Goal: Task Accomplishment & Management: Manage account settings

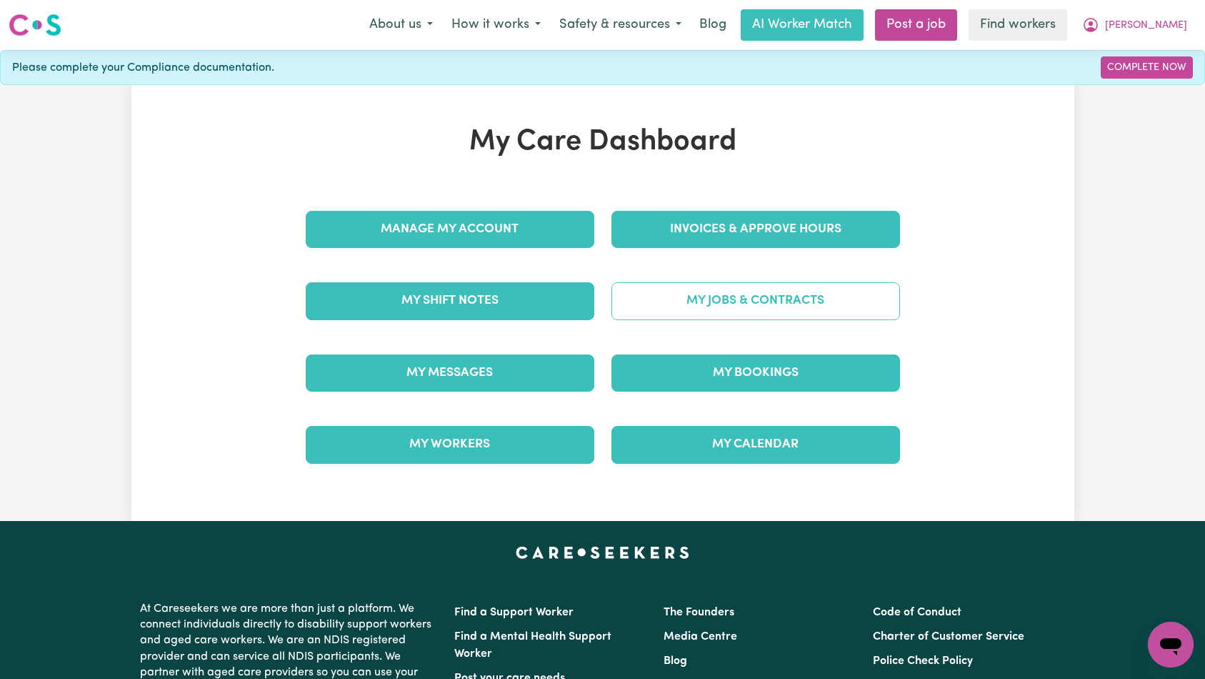
click at [713, 304] on link "My Jobs & Contracts" at bounding box center [755, 300] width 289 height 37
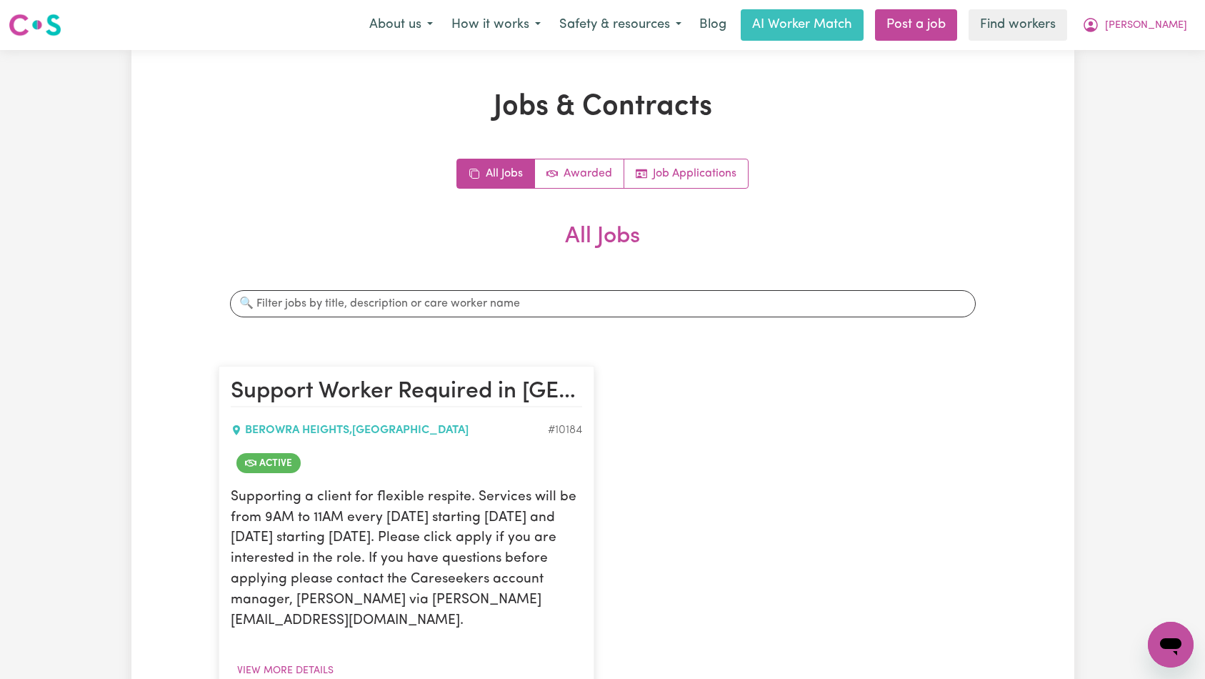
scroll to position [421, 0]
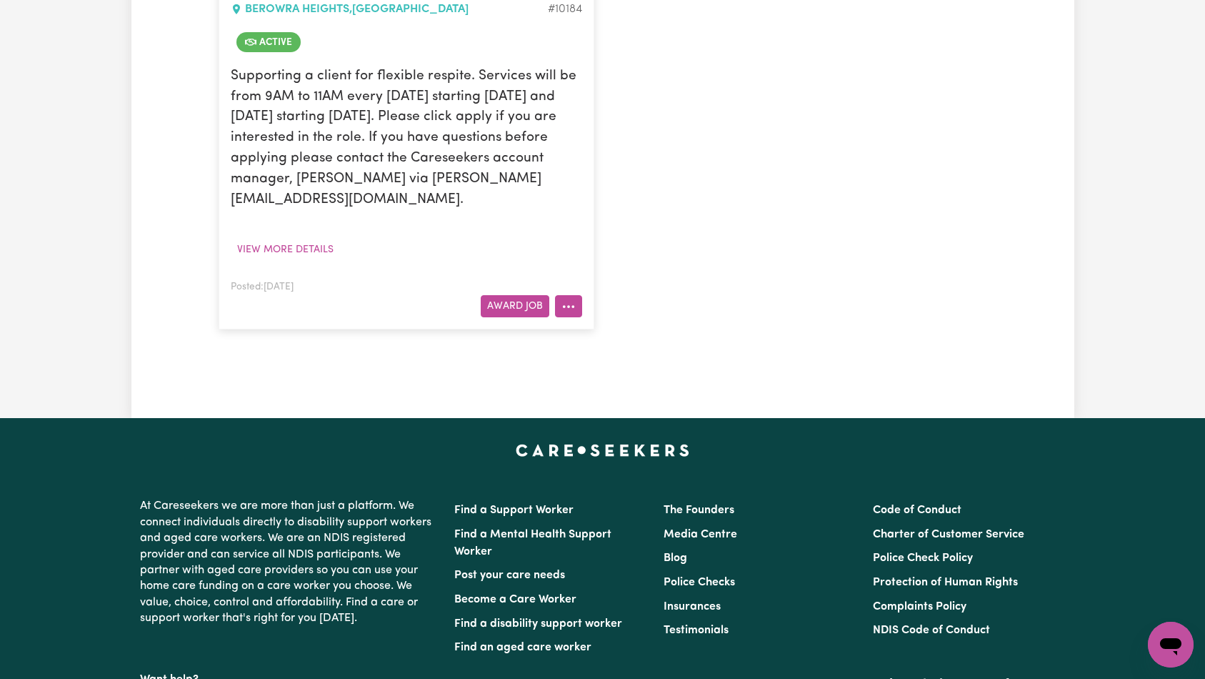
click at [573, 301] on button "More options" at bounding box center [568, 306] width 27 height 22
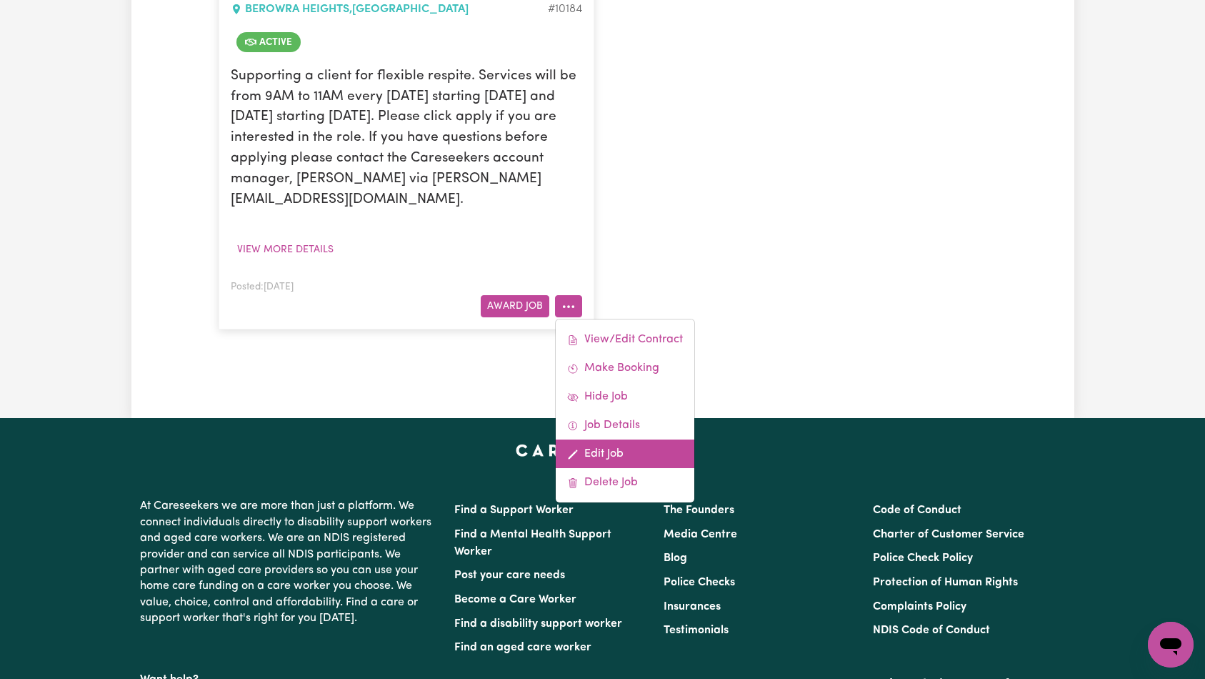
click at [621, 451] on link "Edit Job" at bounding box center [625, 453] width 139 height 29
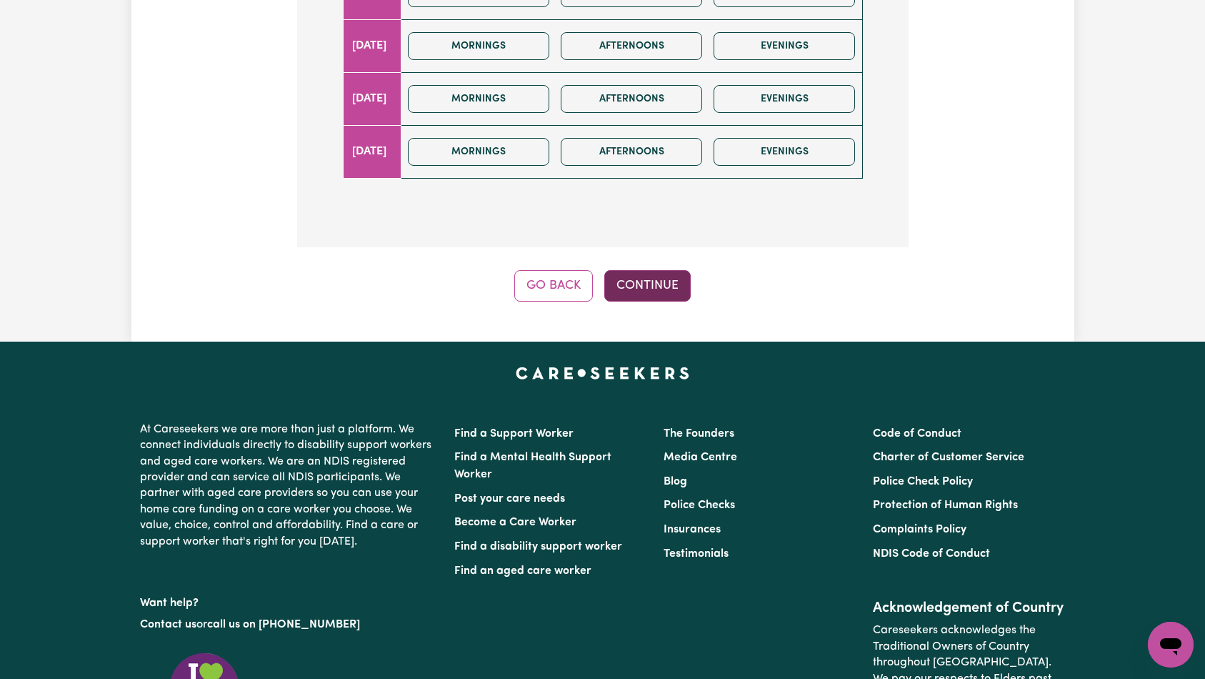
click at [654, 270] on button "Continue" at bounding box center [647, 285] width 86 height 31
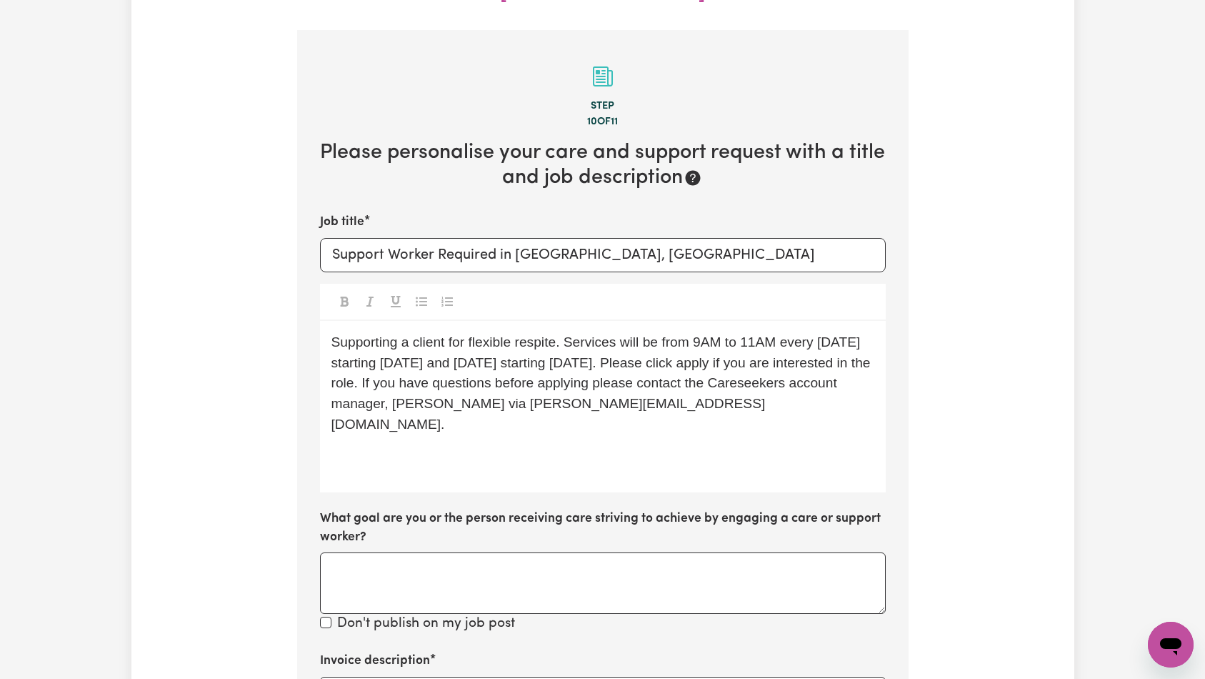
scroll to position [536, 0]
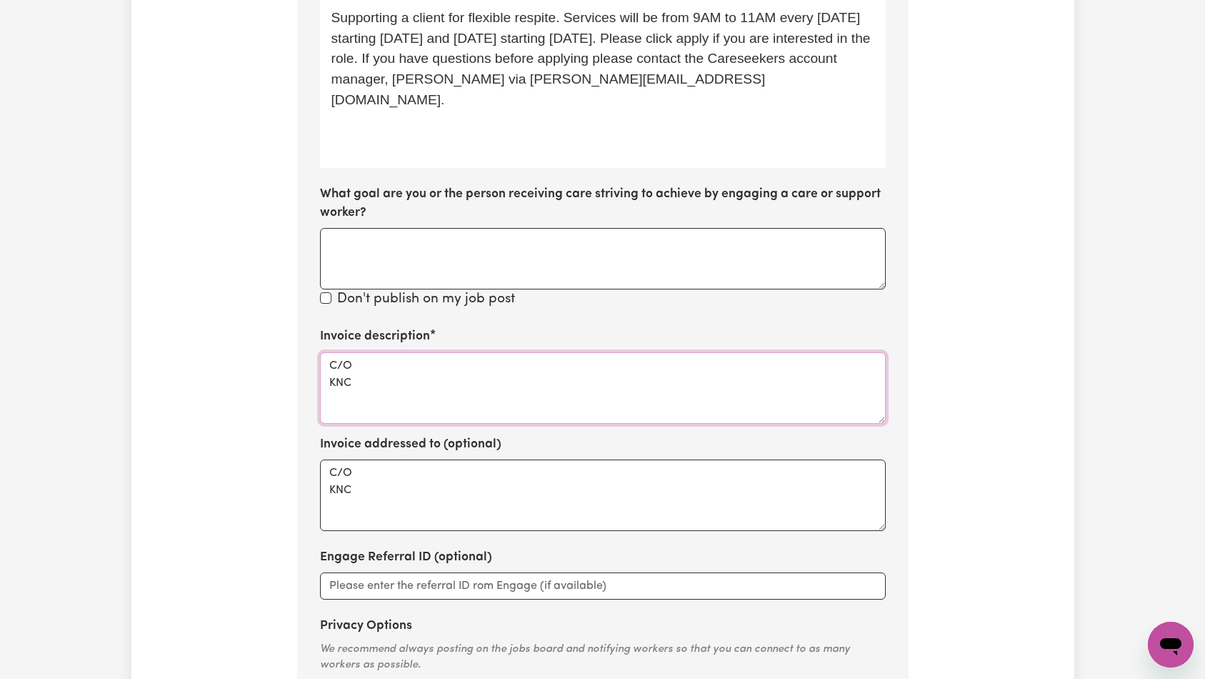
click at [566, 352] on textarea "C/O KNC" at bounding box center [603, 387] width 566 height 71
paste textarea "Domestic support and Social Support"
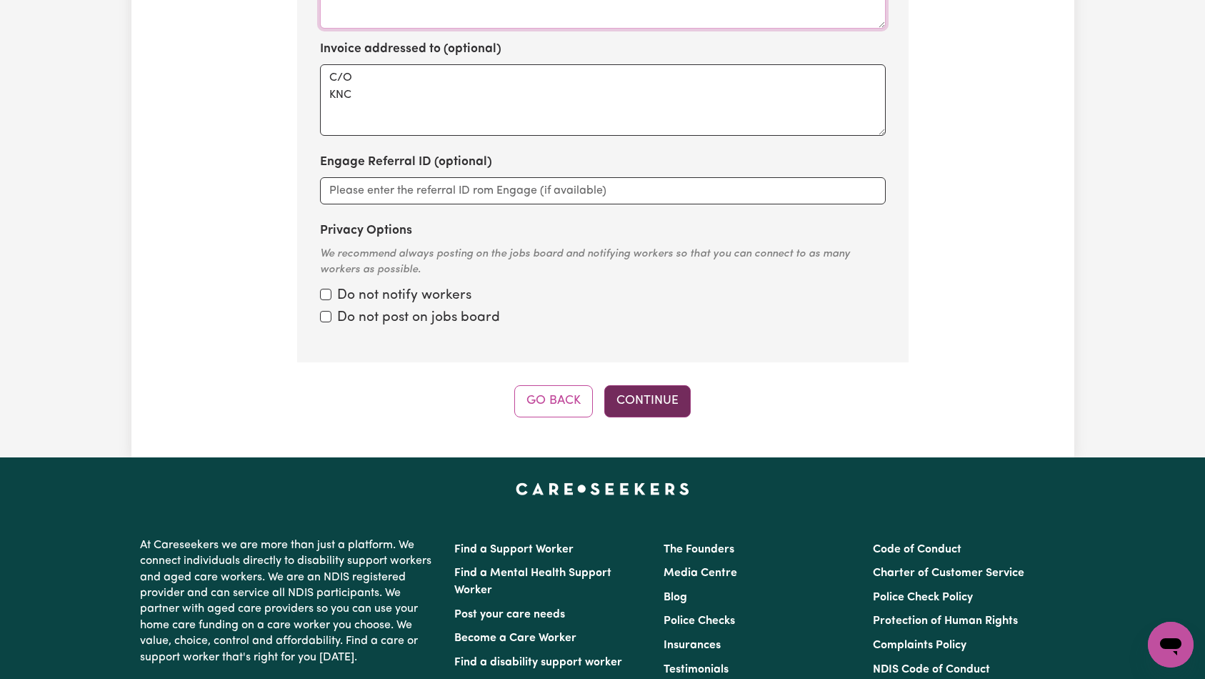
type textarea "Domestic support and Social Support"
click at [639, 385] on button "Continue" at bounding box center [647, 400] width 86 height 31
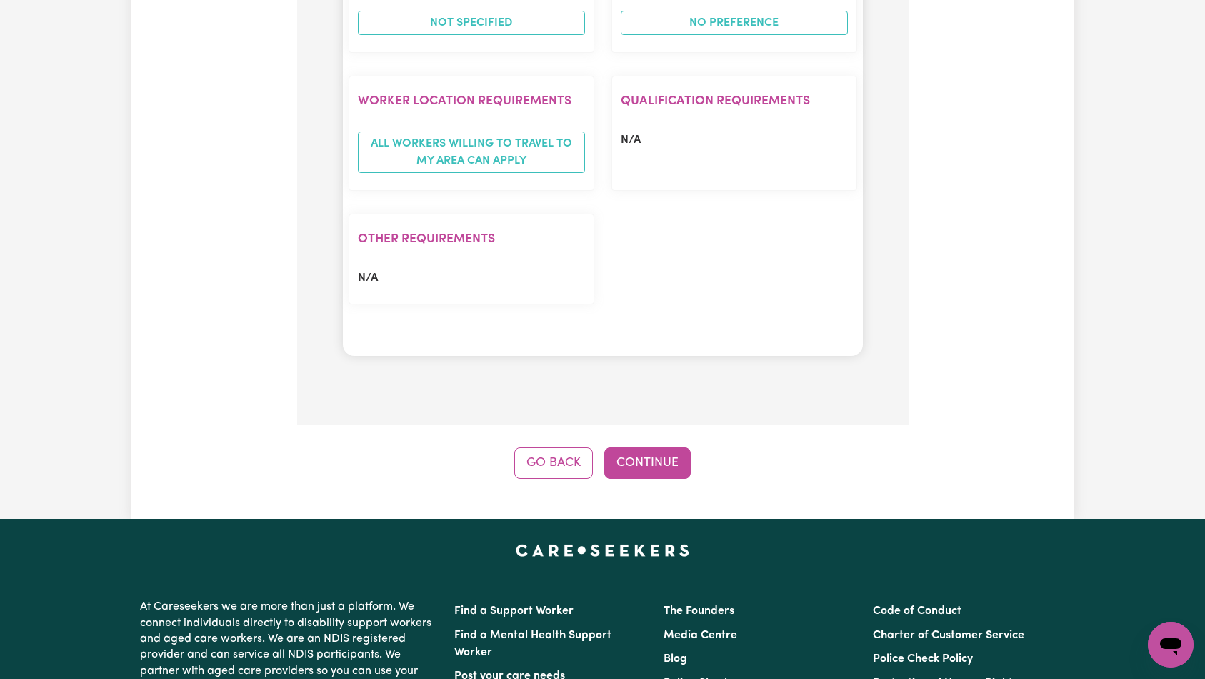
click at [654, 447] on button "Continue" at bounding box center [647, 462] width 86 height 31
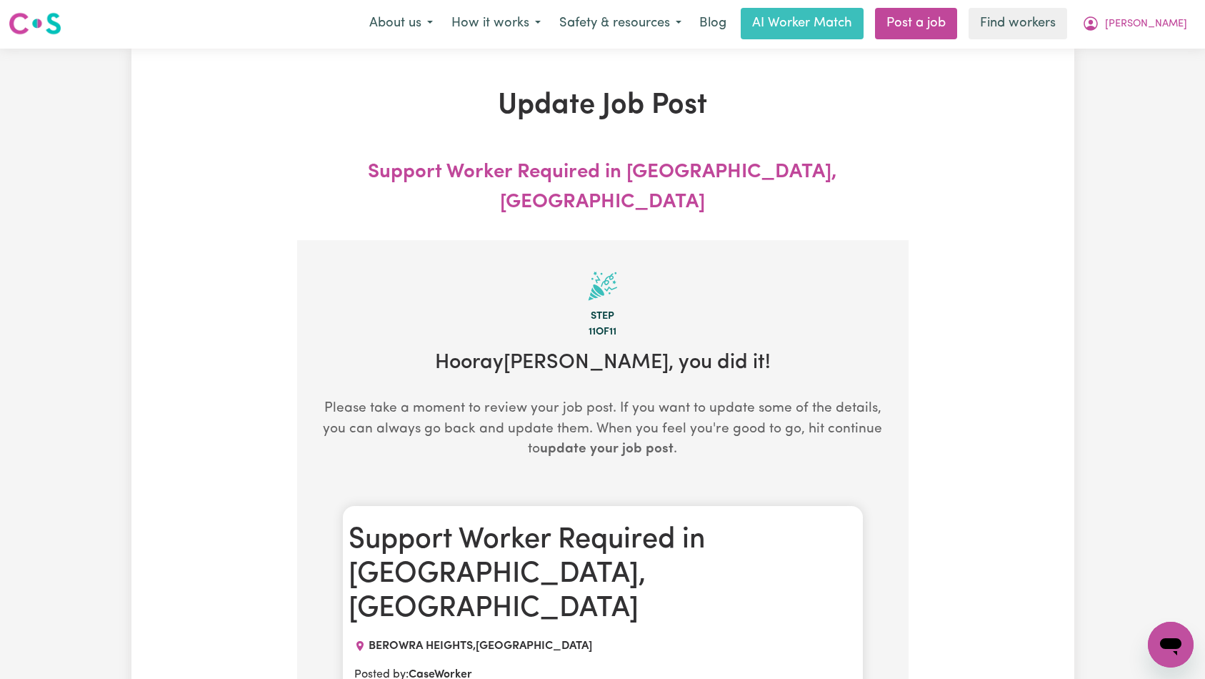
scroll to position [0, 0]
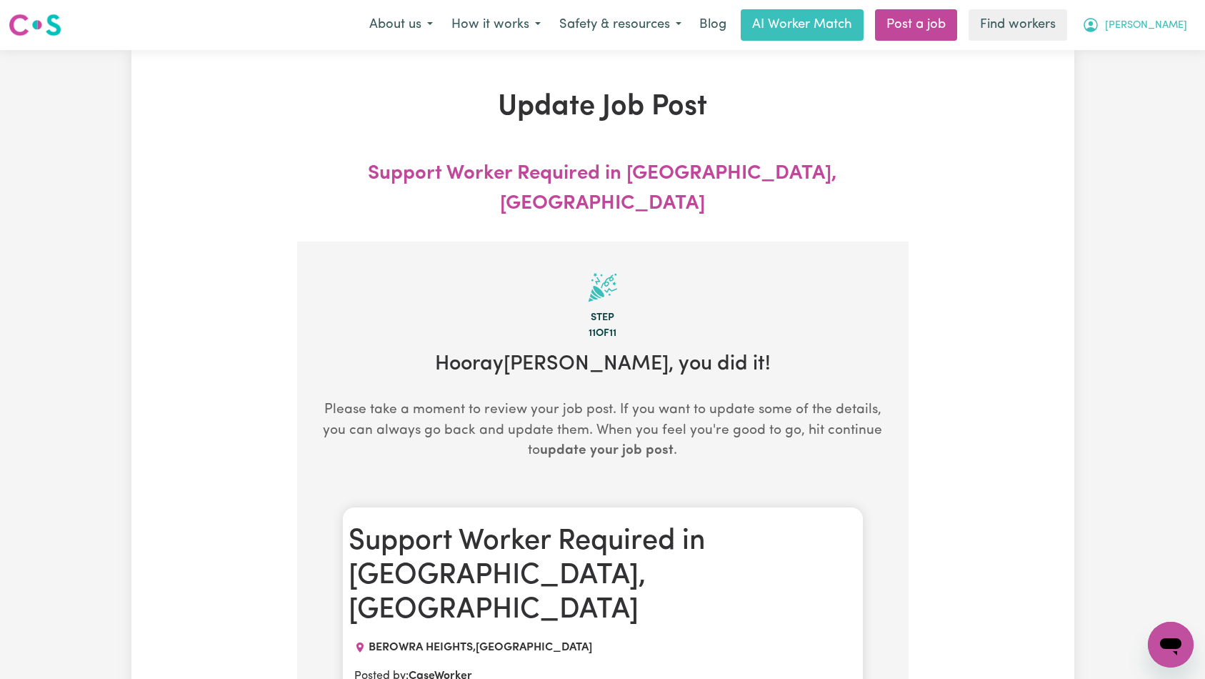
click at [1169, 27] on span "[PERSON_NAME]" at bounding box center [1146, 26] width 82 height 16
click at [1152, 78] on link "Logout" at bounding box center [1139, 82] width 113 height 27
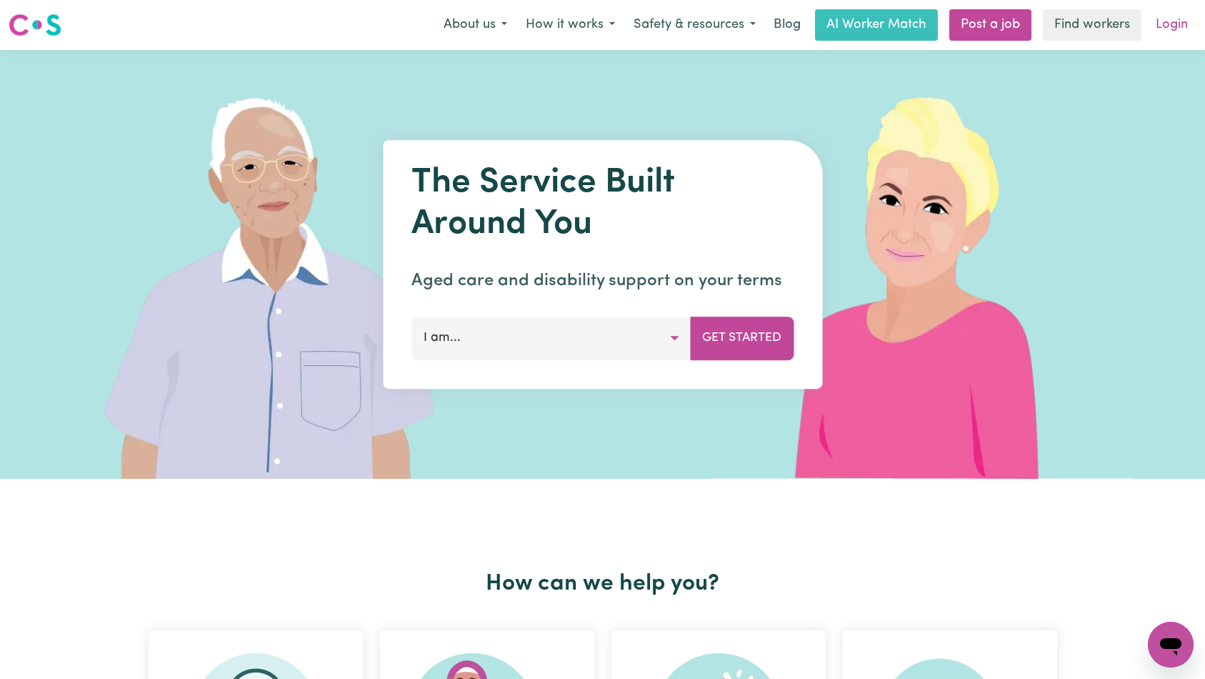
click at [1180, 29] on link "Login" at bounding box center [1171, 24] width 49 height 31
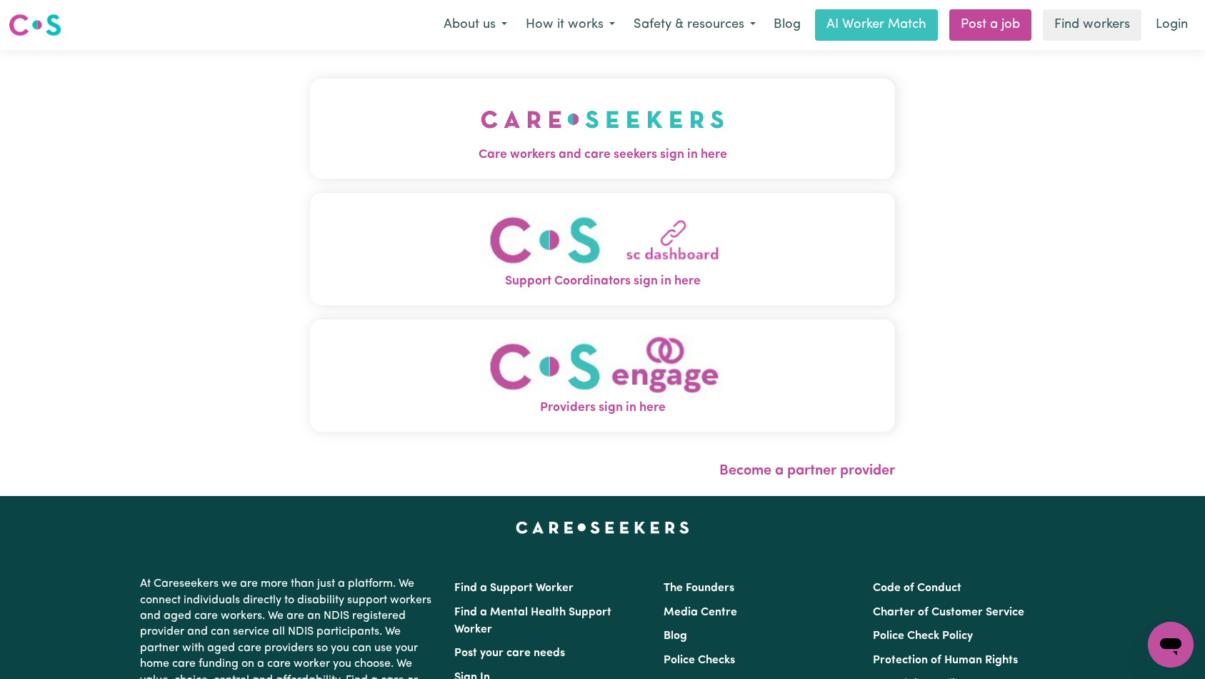
drag, startPoint x: 340, startPoint y: 114, endPoint x: 414, endPoint y: 144, distance: 79.5
click at [481, 114] on img "Care workers and care seekers sign in here" at bounding box center [603, 119] width 244 height 53
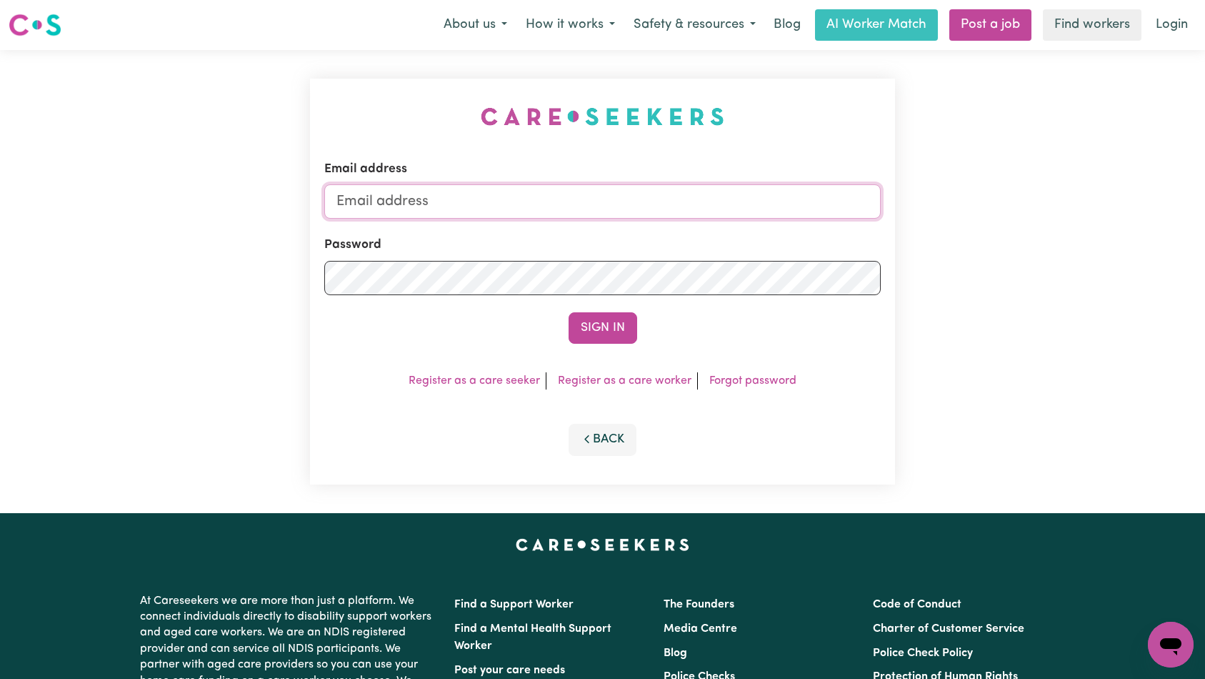
click at [591, 207] on input "Email address" at bounding box center [602, 201] width 557 height 34
type input "[EMAIL_ADDRESS][DOMAIN_NAME]"
click at [593, 324] on button "Sign In" at bounding box center [603, 327] width 69 height 31
